Goal: Check status: Check status

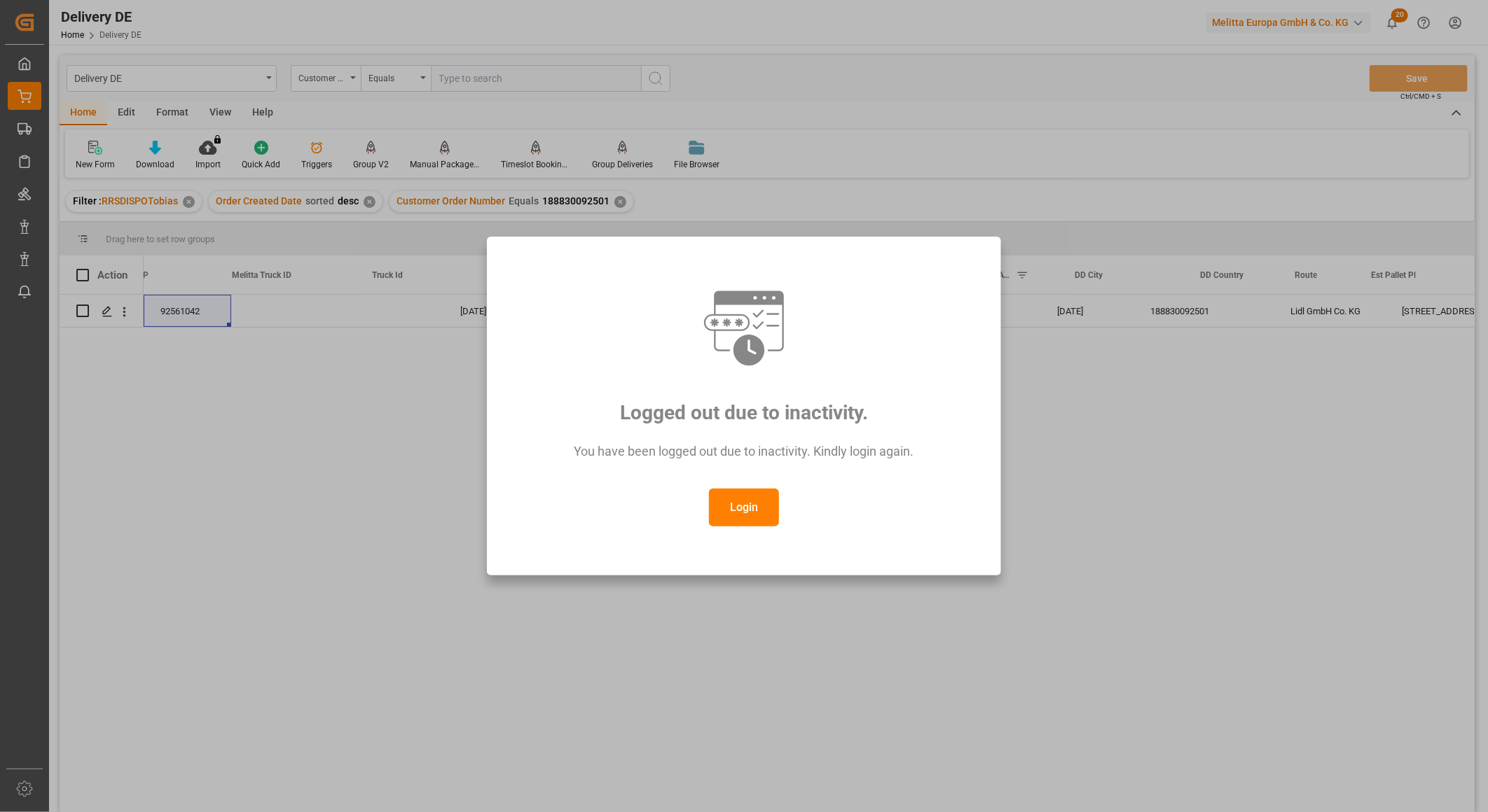
scroll to position [0, 467]
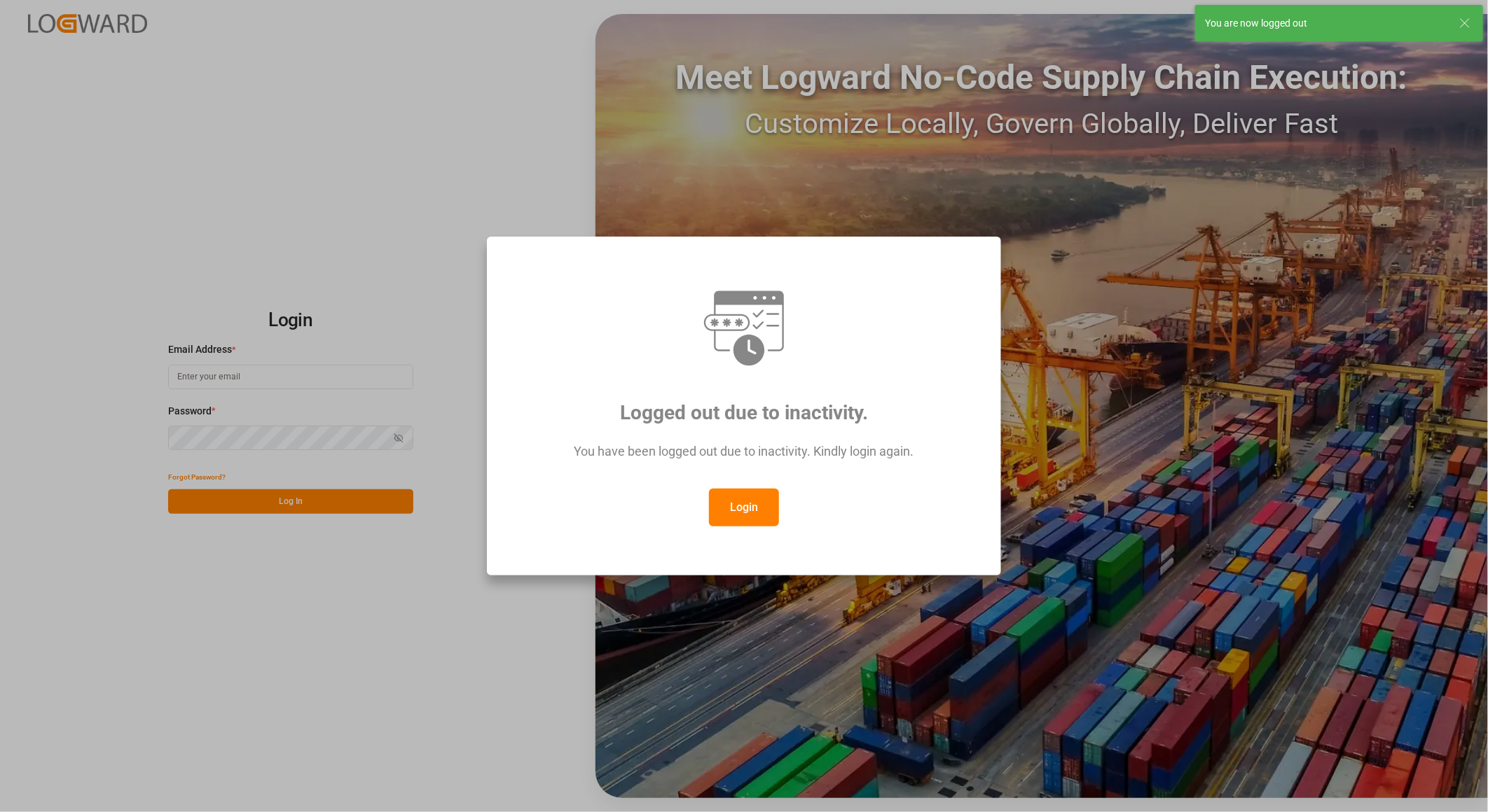
click at [748, 506] on button "Login" at bounding box center [744, 507] width 70 height 38
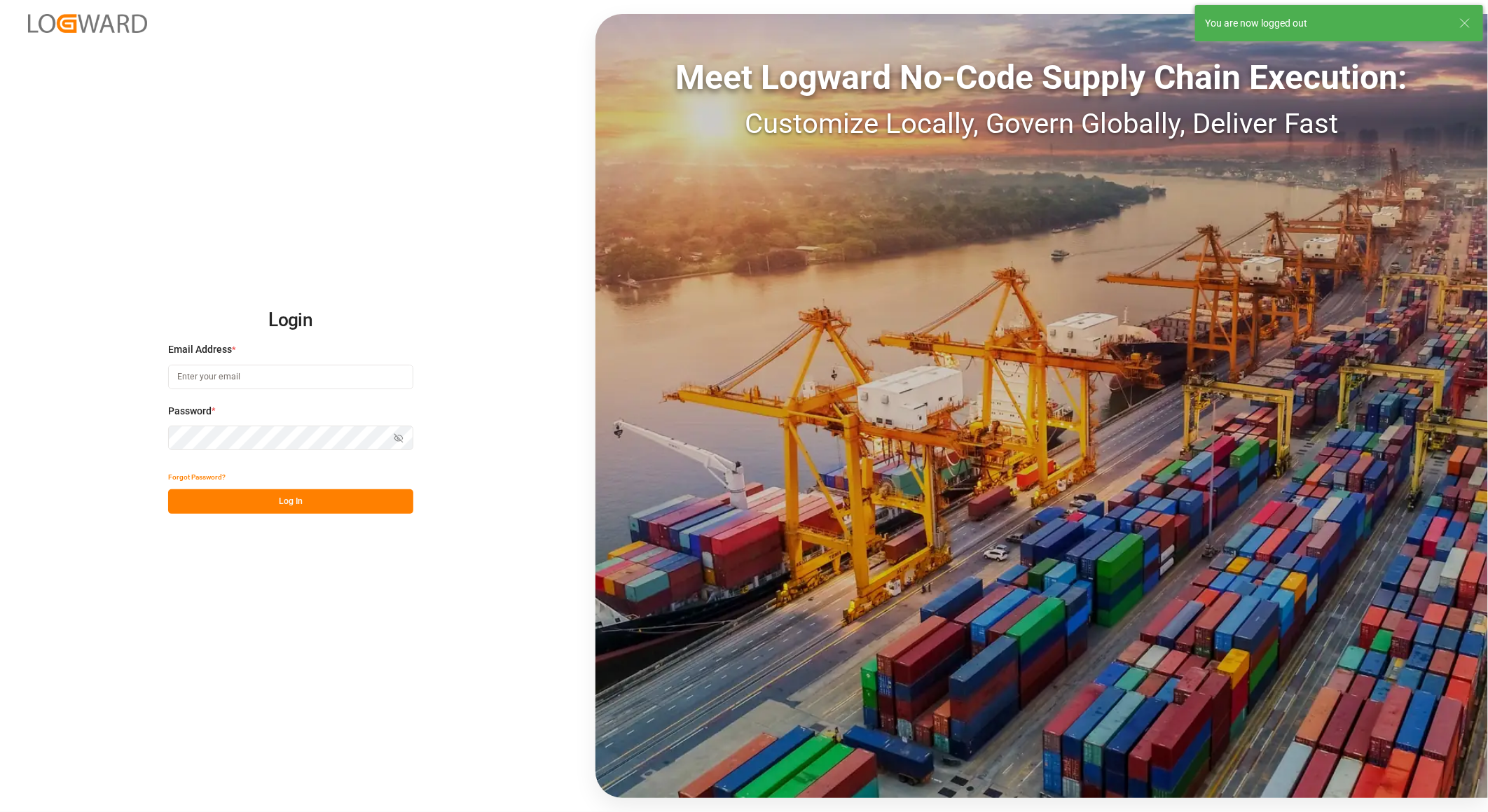
type input "[PERSON_NAME][EMAIL_ADDRESS][PERSON_NAME][DOMAIN_NAME]"
click at [243, 499] on button "Log In" at bounding box center [290, 501] width 245 height 25
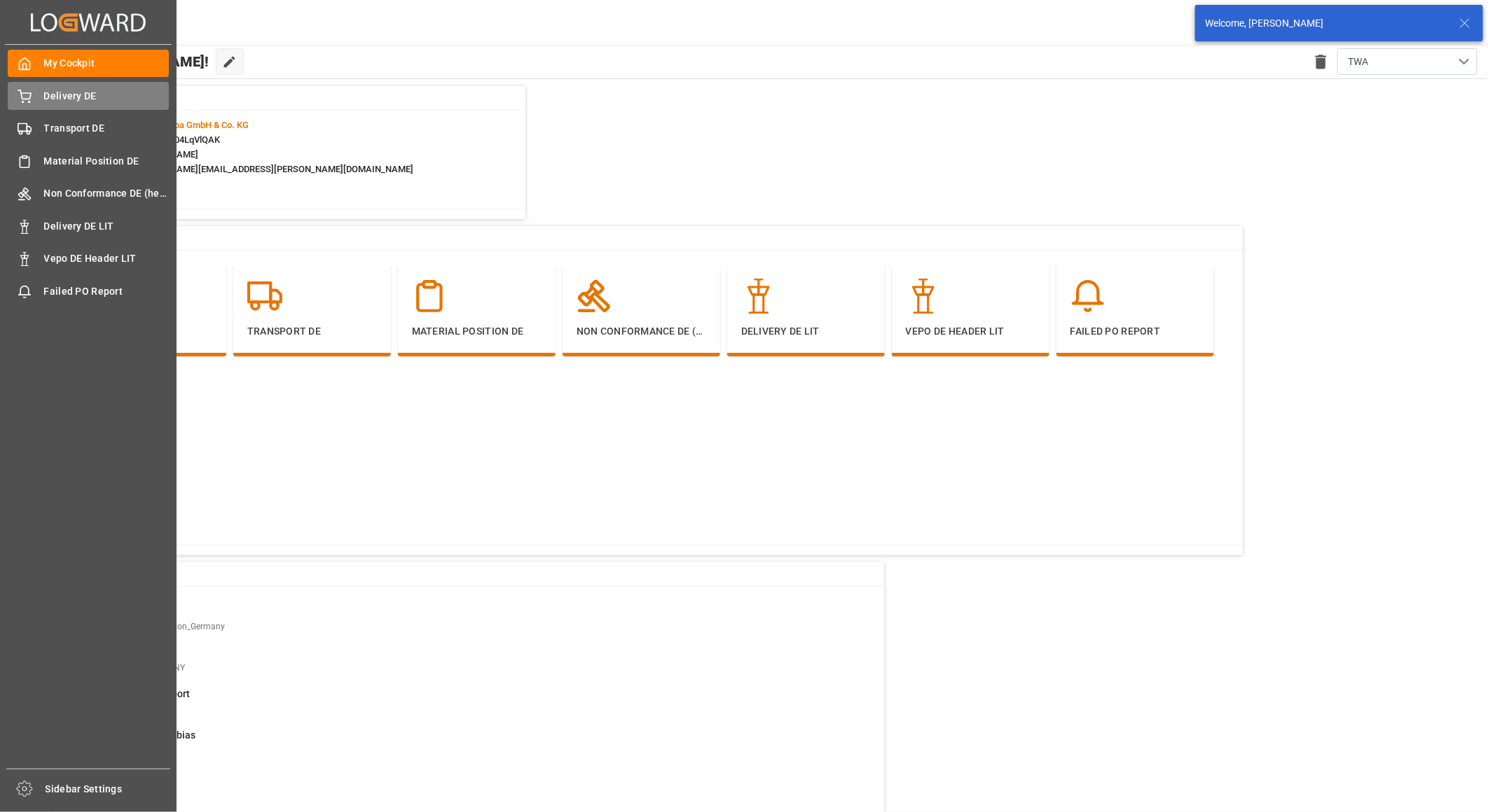
click at [35, 103] on div "Delivery DE Delivery DE" at bounding box center [88, 95] width 162 height 27
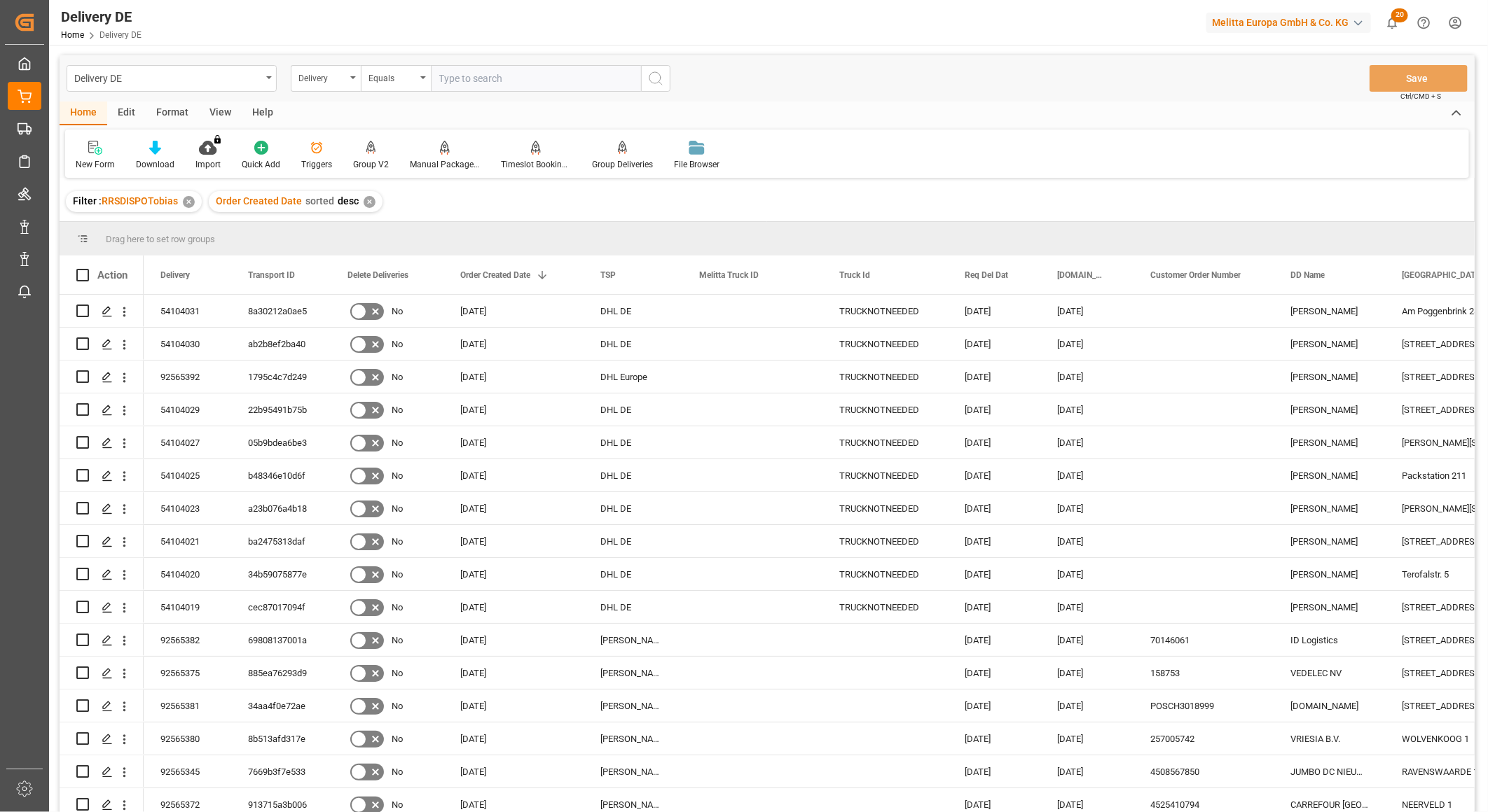
click at [505, 72] on input "text" at bounding box center [536, 78] width 210 height 26
type input "92558594"
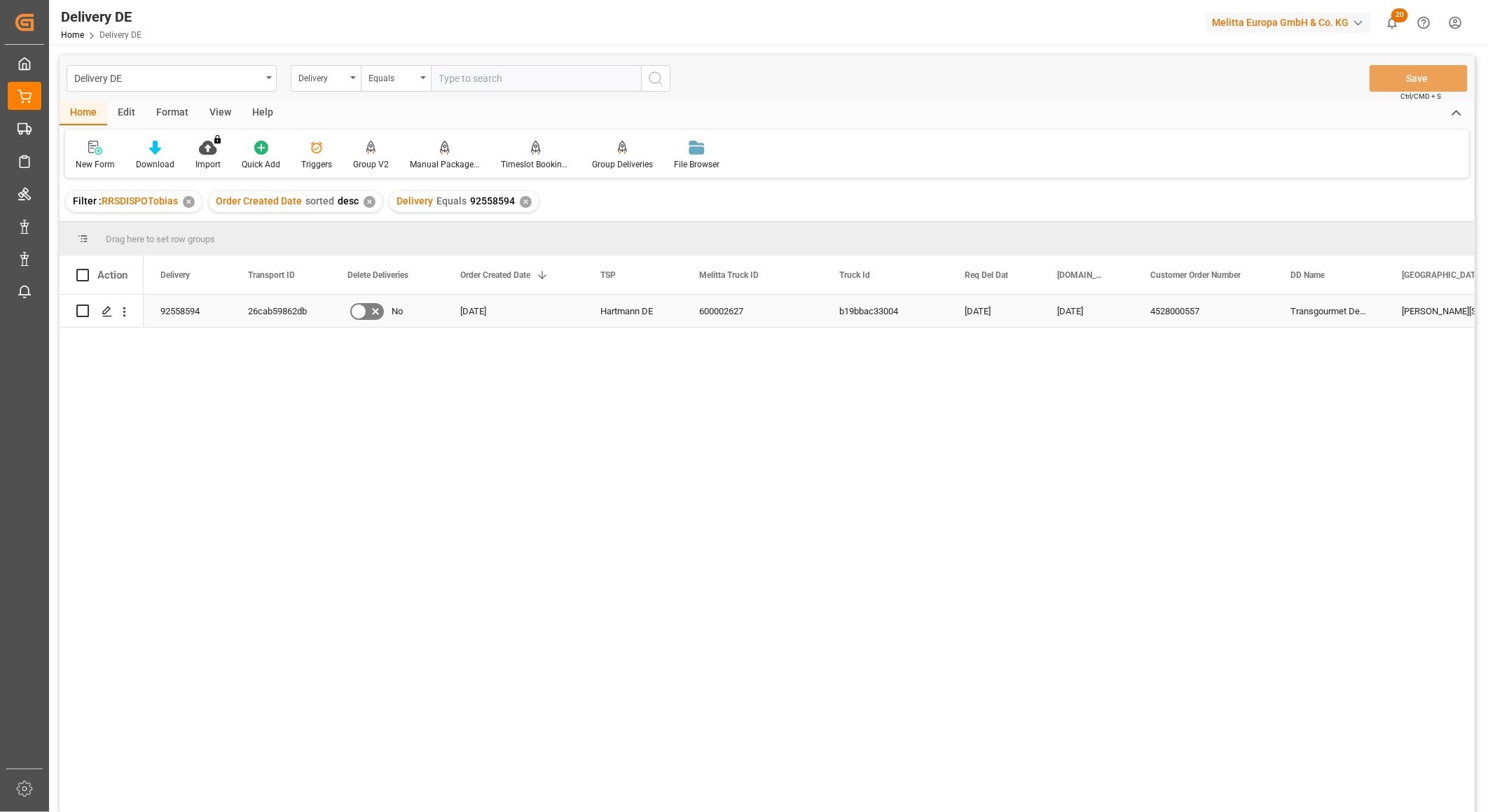
click at [265, 310] on div "26cab59862db" at bounding box center [281, 311] width 99 height 32
click at [184, 312] on div "92558594" at bounding box center [187, 311] width 88 height 32
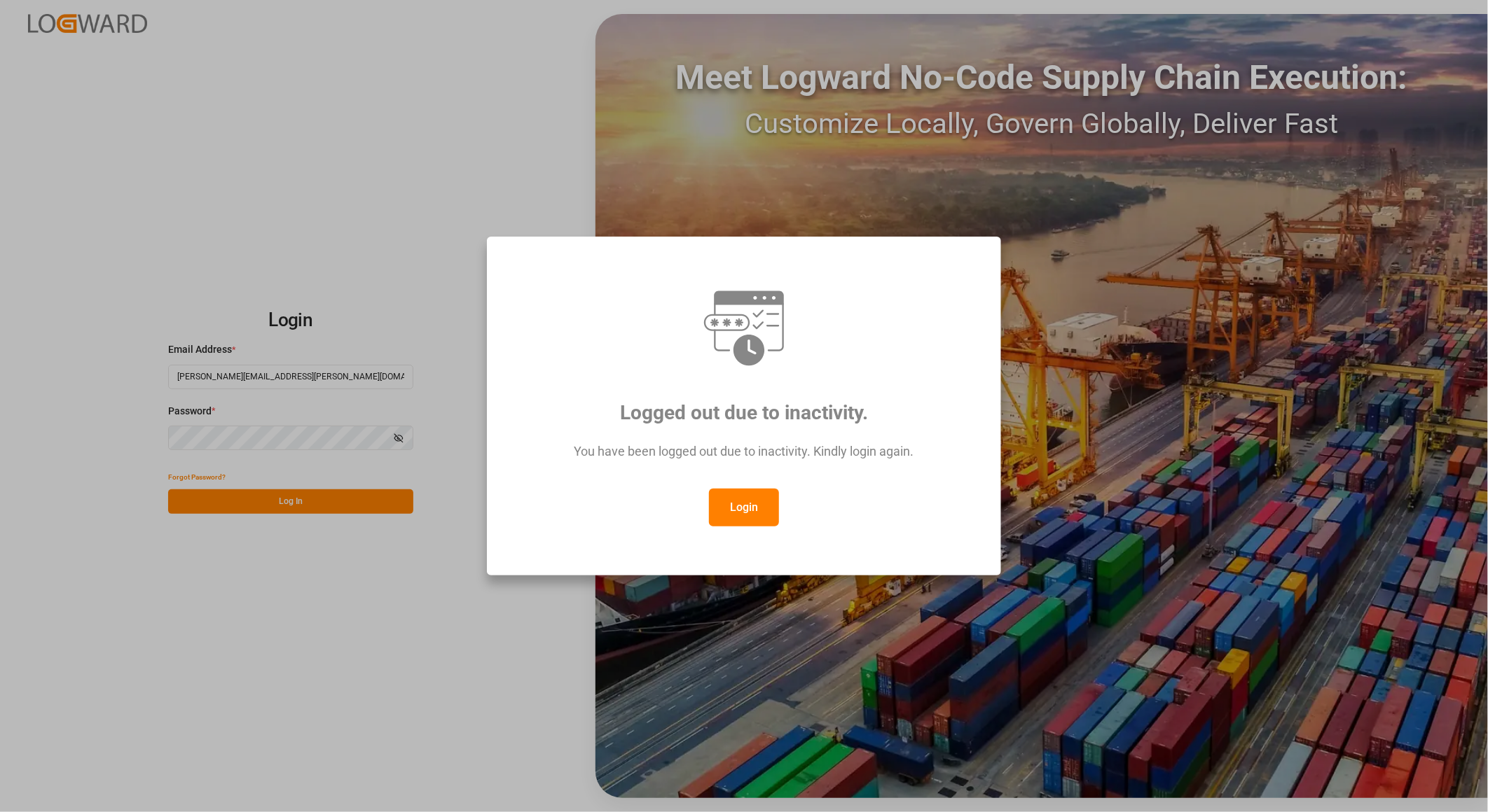
click at [734, 509] on button "Login" at bounding box center [744, 507] width 70 height 38
